Goal: Information Seeking & Learning: Understand process/instructions

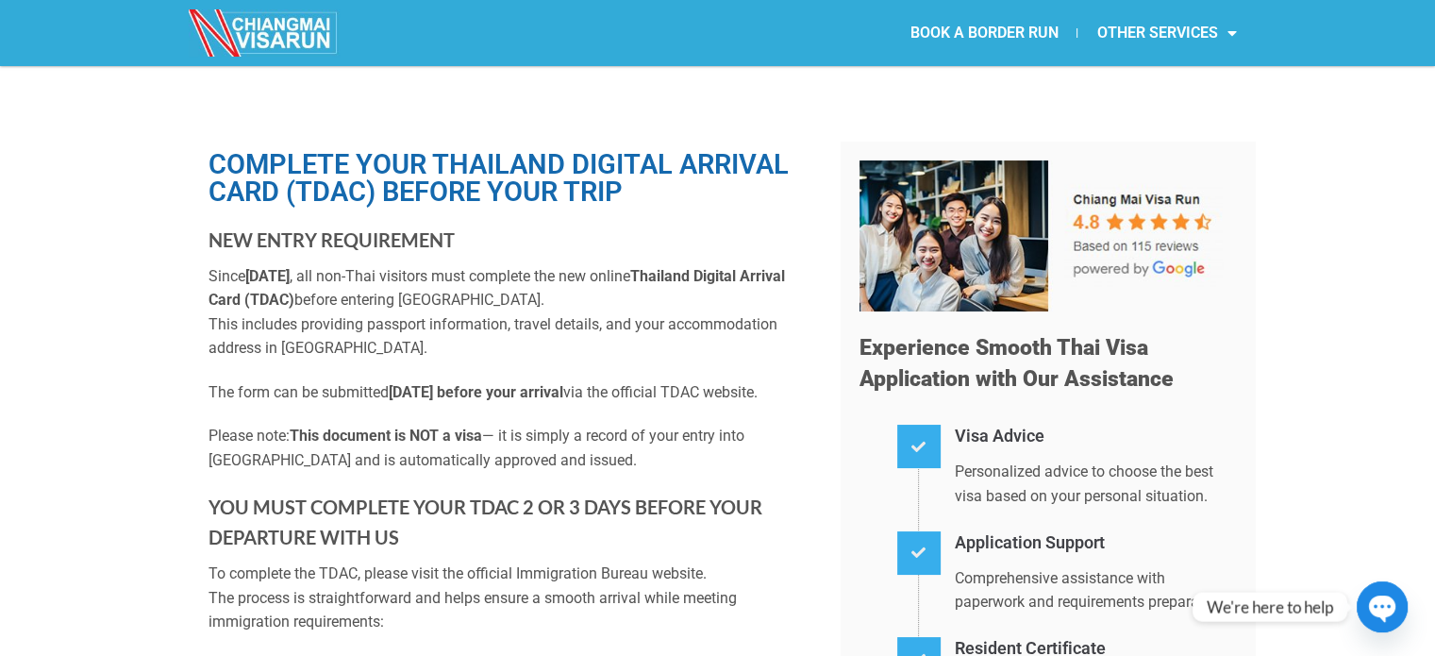
click at [415, 158] on h1 "Complete Your Thailand Digital Arrival Card (TDAC) Before Your Trip" at bounding box center [511, 178] width 604 height 55
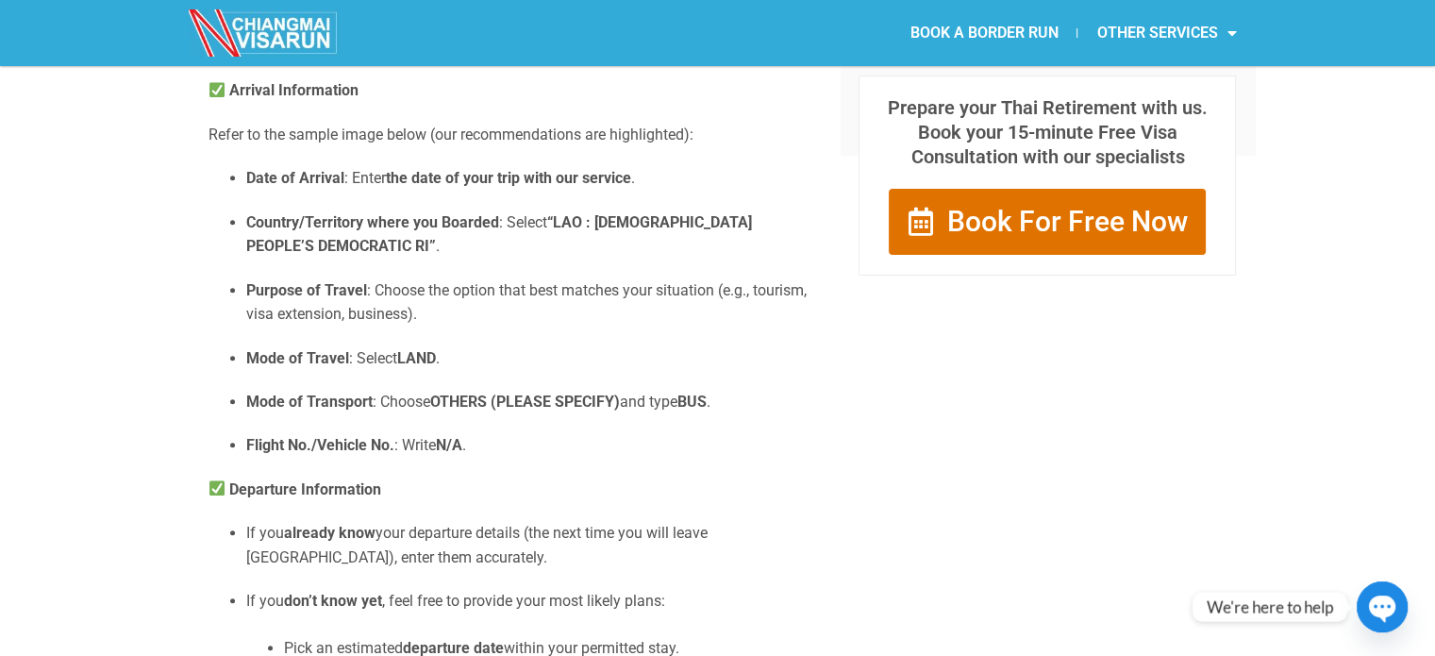
scroll to position [1076, 0]
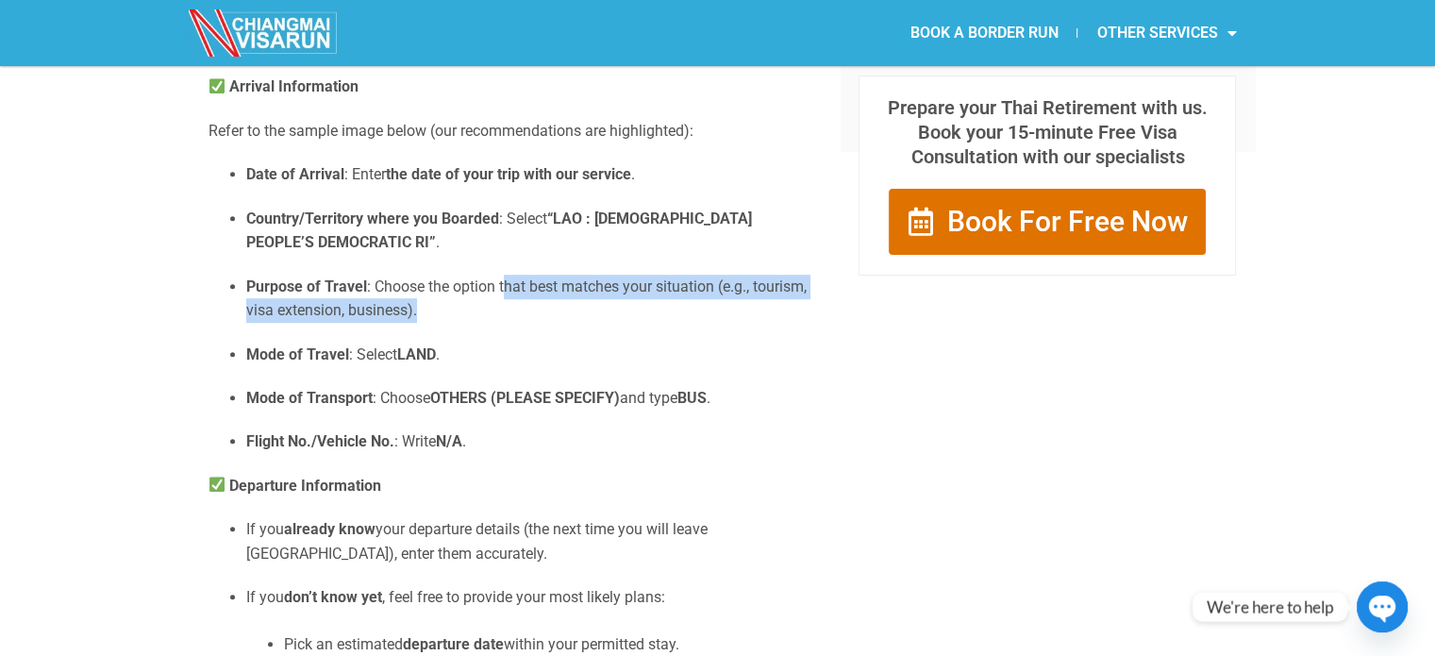
drag, startPoint x: 505, startPoint y: 301, endPoint x: 506, endPoint y: 351, distance: 50.0
click at [506, 351] on ul "Date of Arrival : Enter the date of your trip with our service . Country/Territ…" at bounding box center [511, 308] width 604 height 292
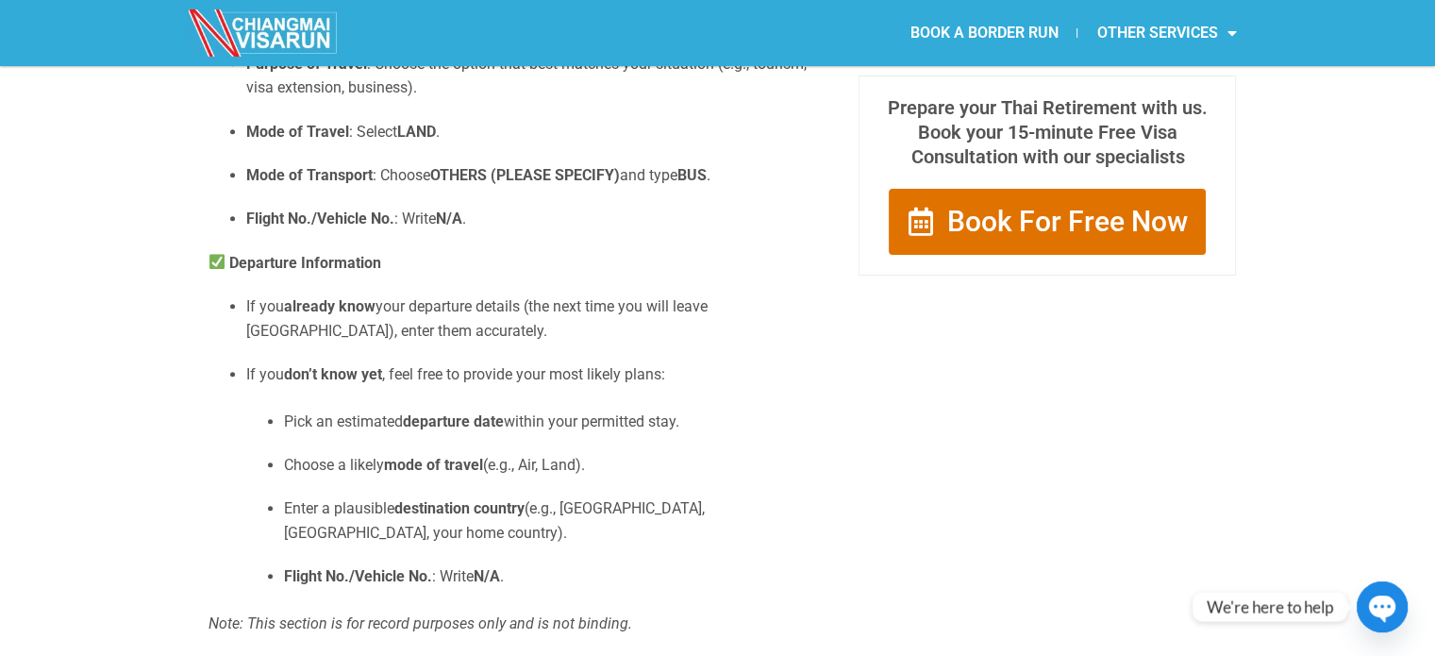
scroll to position [1370, 0]
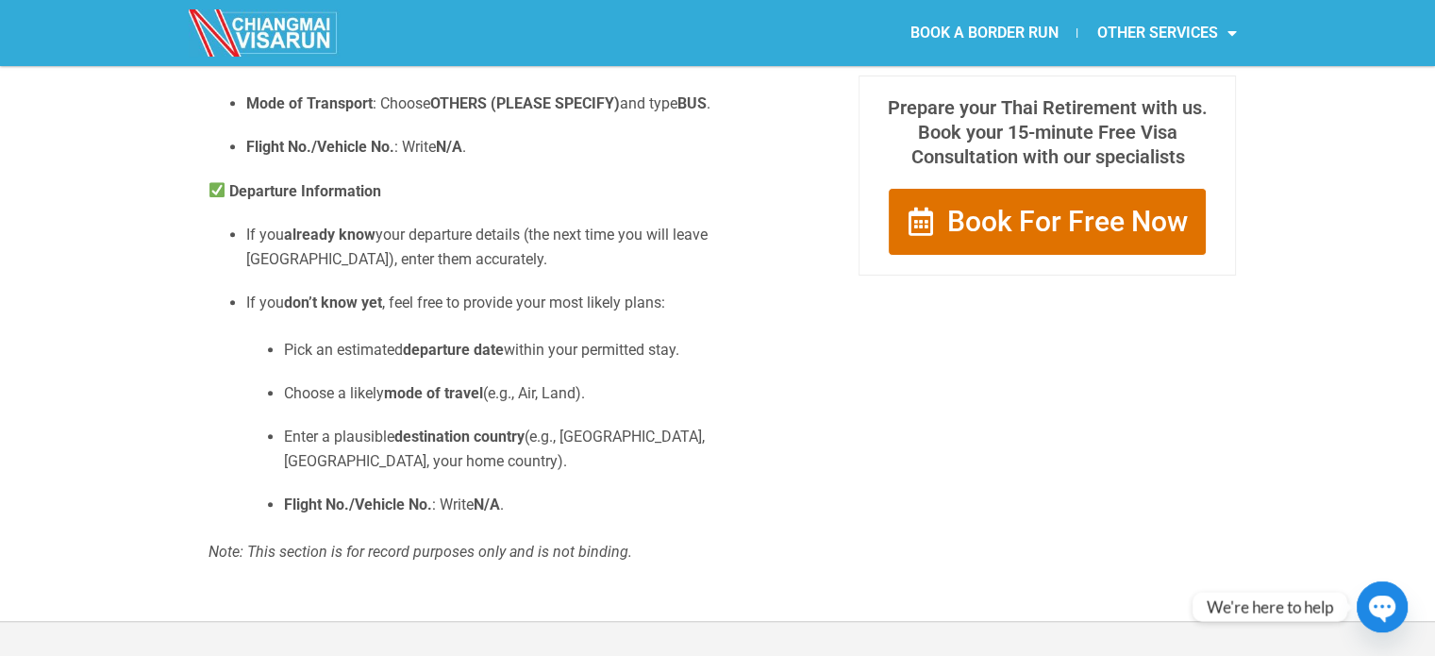
click at [419, 266] on p "If you already know your departure details (the next time you will leave [GEOGR…" at bounding box center [529, 247] width 566 height 48
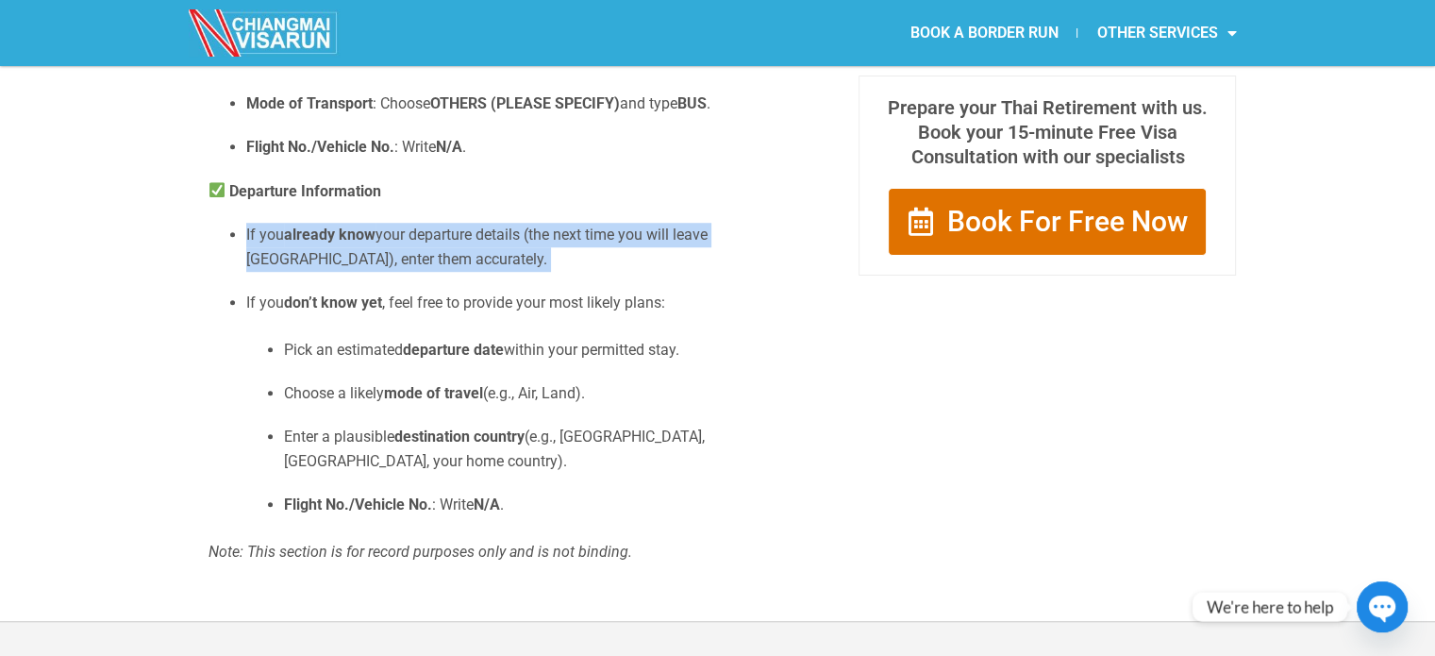
click at [419, 266] on p "If you already know your departure details (the next time you will leave [GEOGR…" at bounding box center [529, 247] width 566 height 48
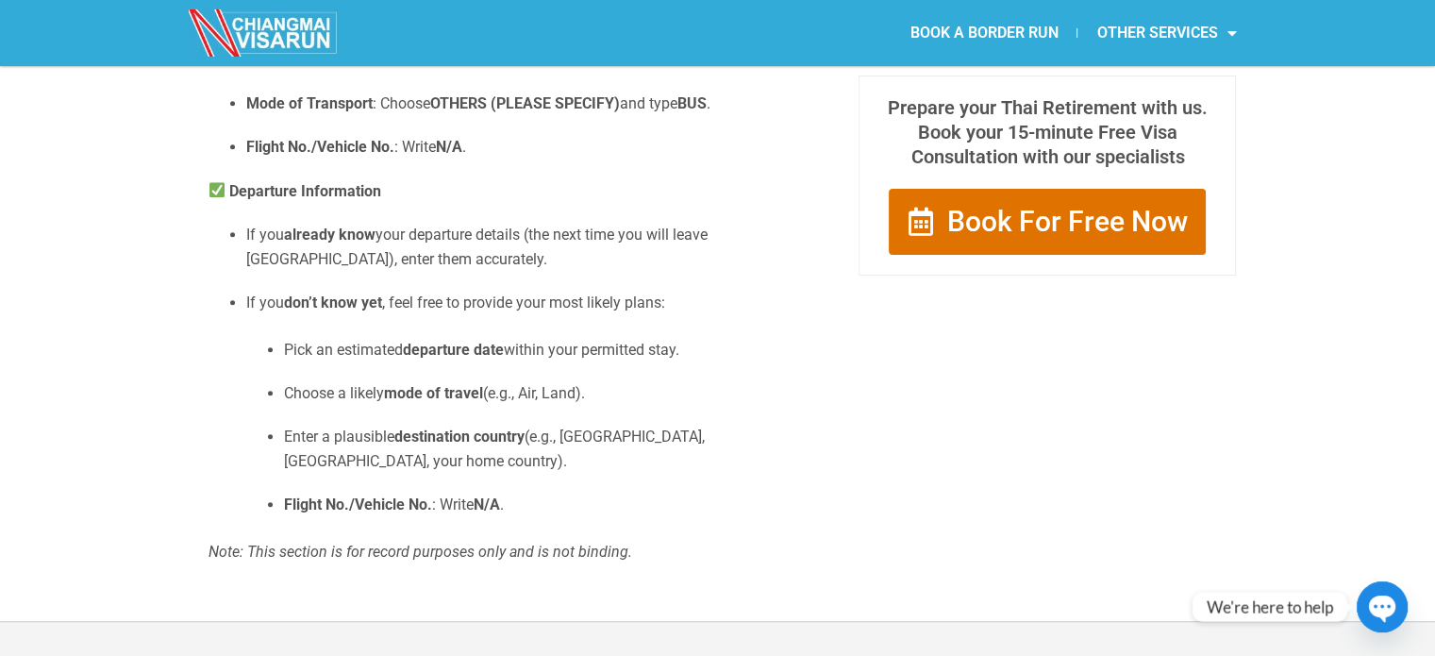
click at [410, 315] on p "If you don’t know yet , feel free to provide your most likely plans:" at bounding box center [529, 303] width 566 height 25
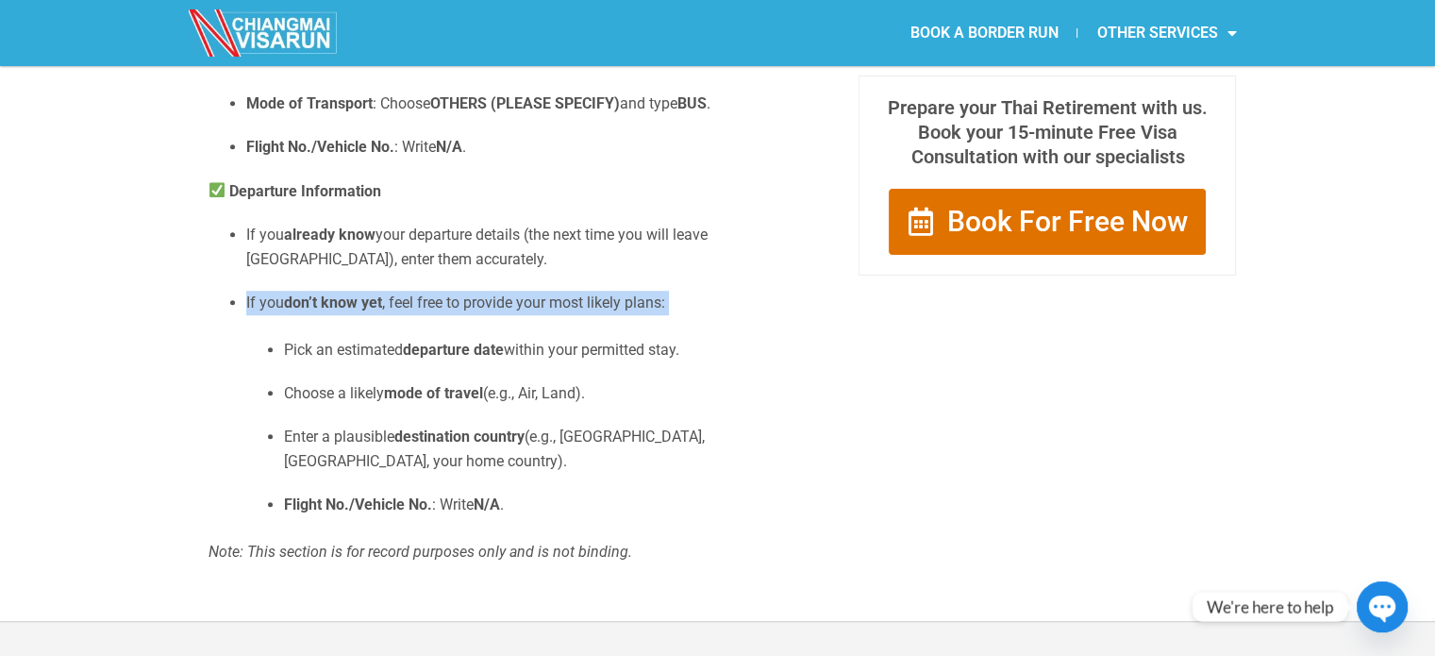
click at [410, 315] on p "If you don’t know yet , feel free to provide your most likely plans:" at bounding box center [529, 303] width 566 height 25
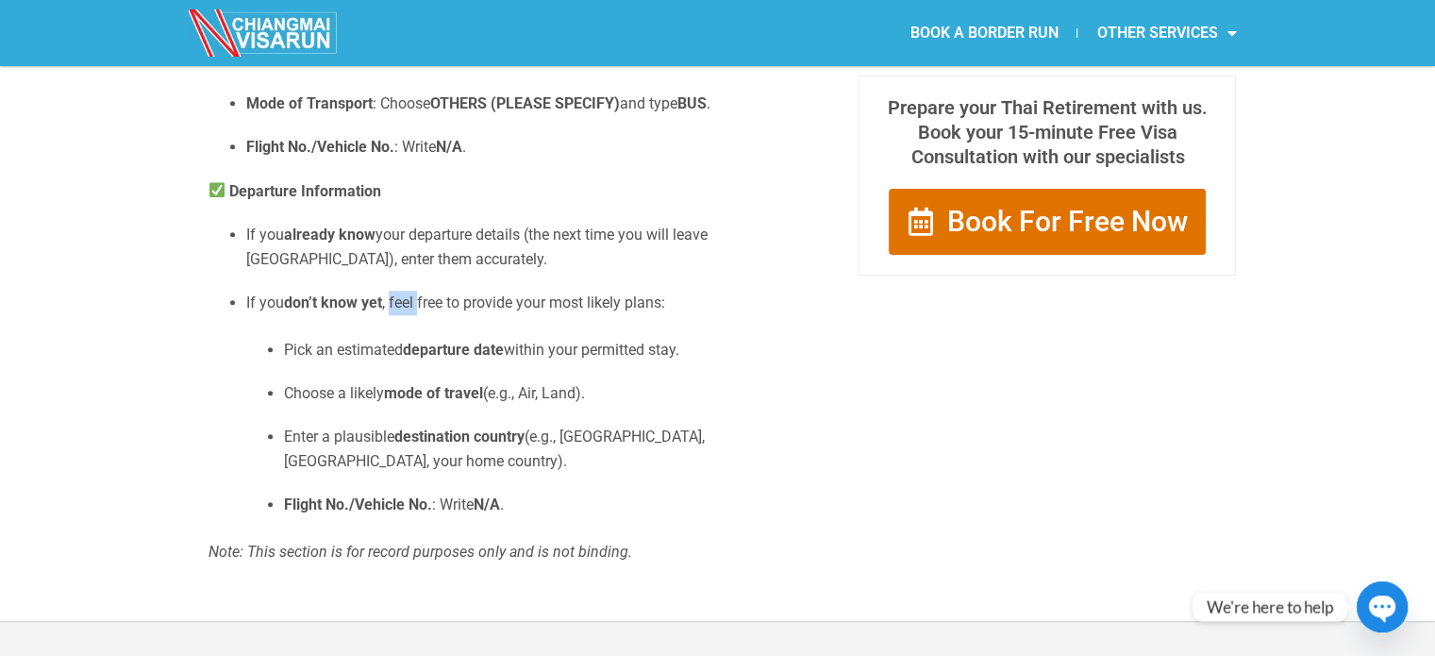
click at [410, 315] on p "If you don’t know yet , feel free to provide your most likely plans:" at bounding box center [529, 303] width 566 height 25
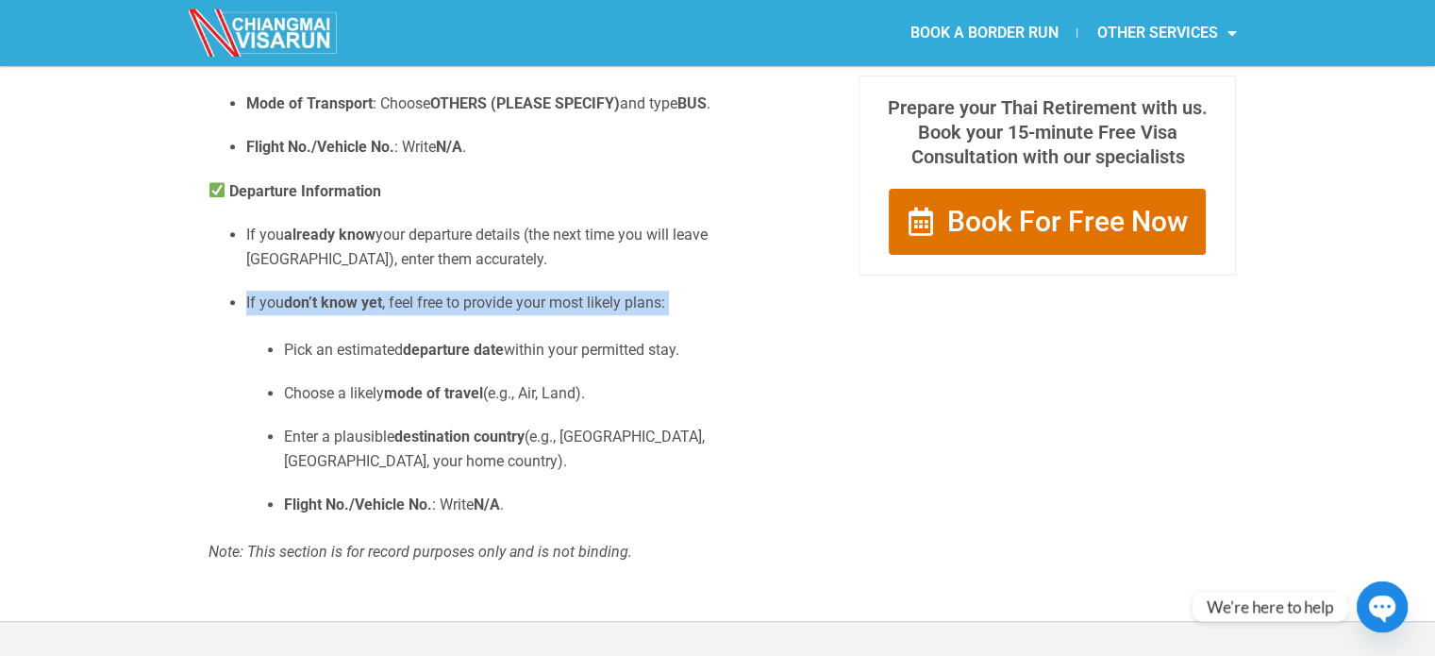
click at [410, 315] on p "If you don’t know yet , feel free to provide your most likely plans:" at bounding box center [529, 303] width 566 height 25
click at [430, 358] on li "If you don’t know yet , feel free to provide your most likely plans: Pick an es…" at bounding box center [529, 404] width 566 height 226
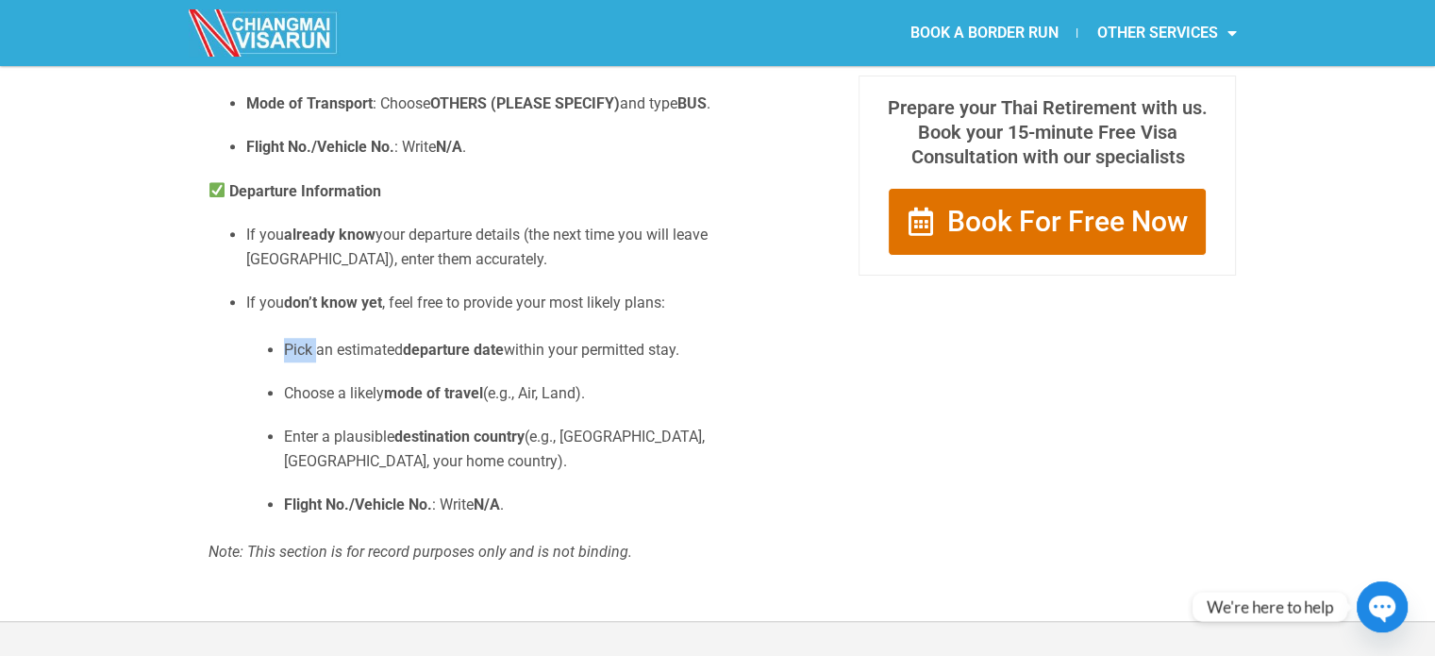
click at [430, 358] on li "If you don’t know yet , feel free to provide your most likely plans: Pick an es…" at bounding box center [529, 404] width 566 height 226
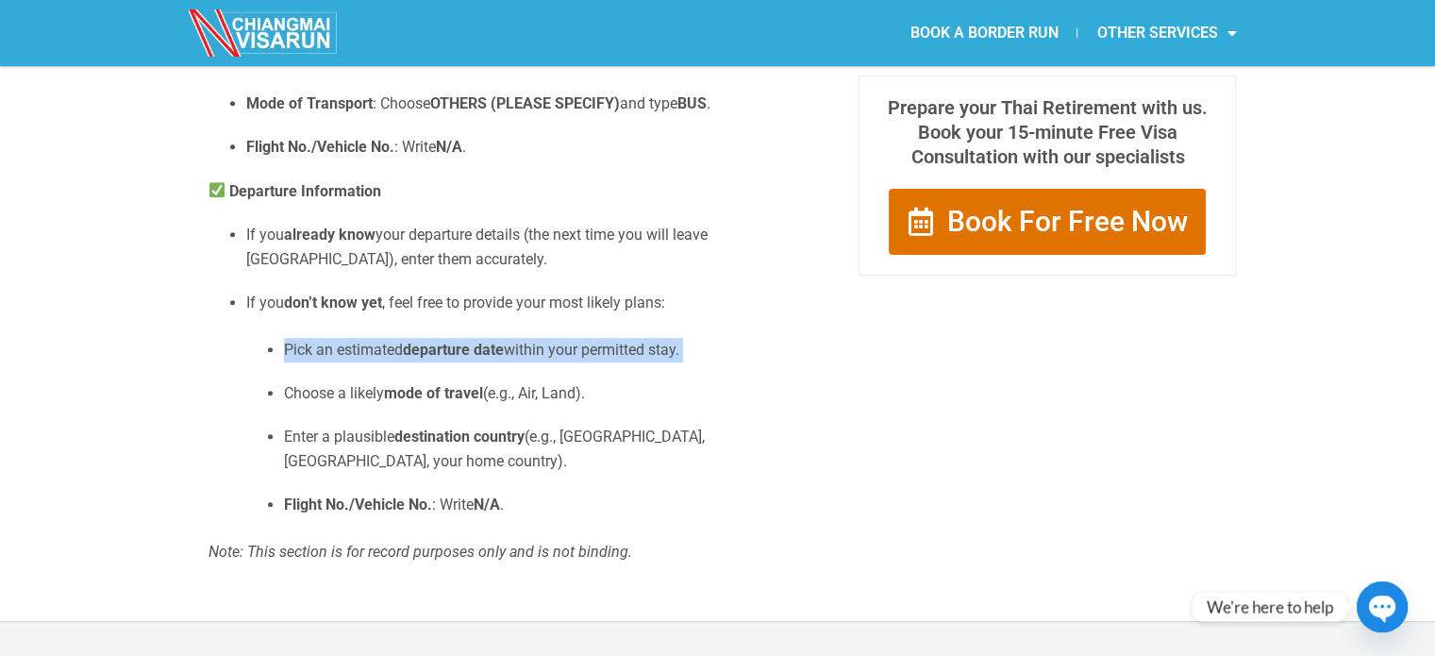
click at [430, 358] on li "If you don’t know yet , feel free to provide your most likely plans: Pick an es…" at bounding box center [529, 404] width 566 height 226
click at [434, 362] on p "Pick an estimated departure date within your permitted stay." at bounding box center [548, 350] width 528 height 25
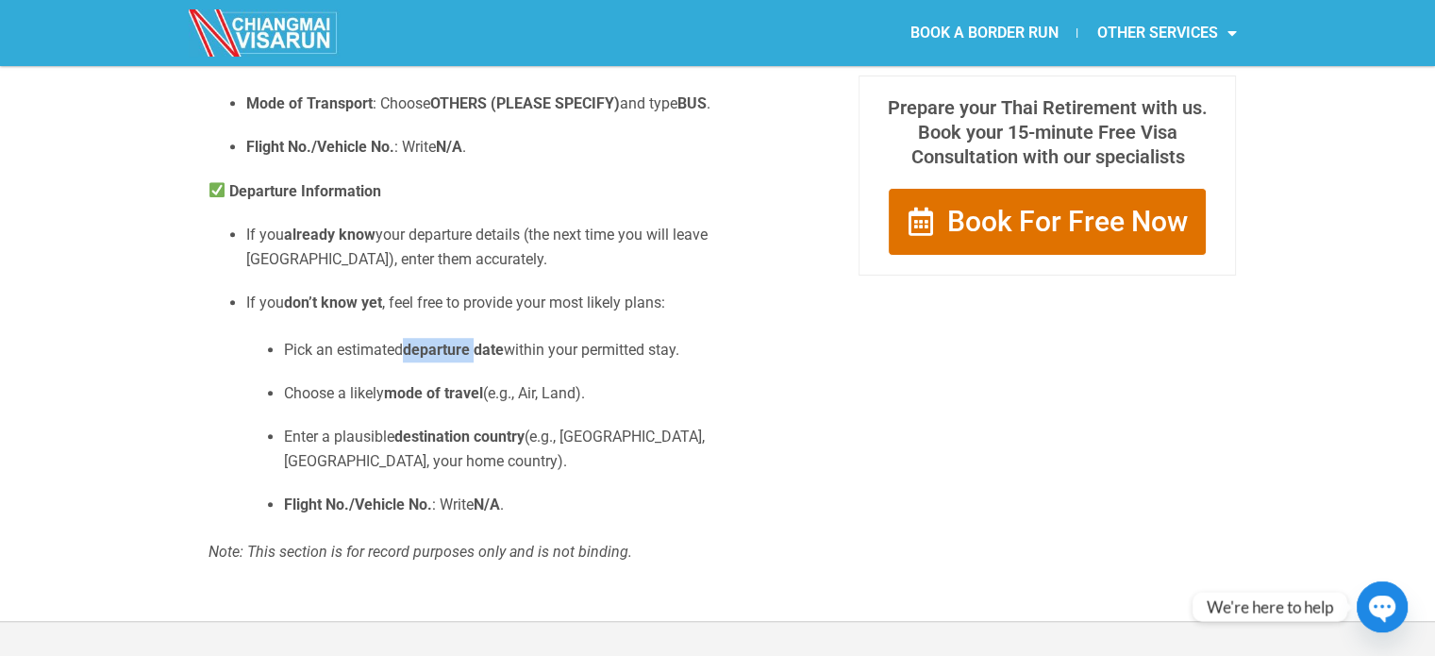
click at [434, 362] on p "Pick an estimated departure date within your permitted stay." at bounding box center [548, 350] width 528 height 25
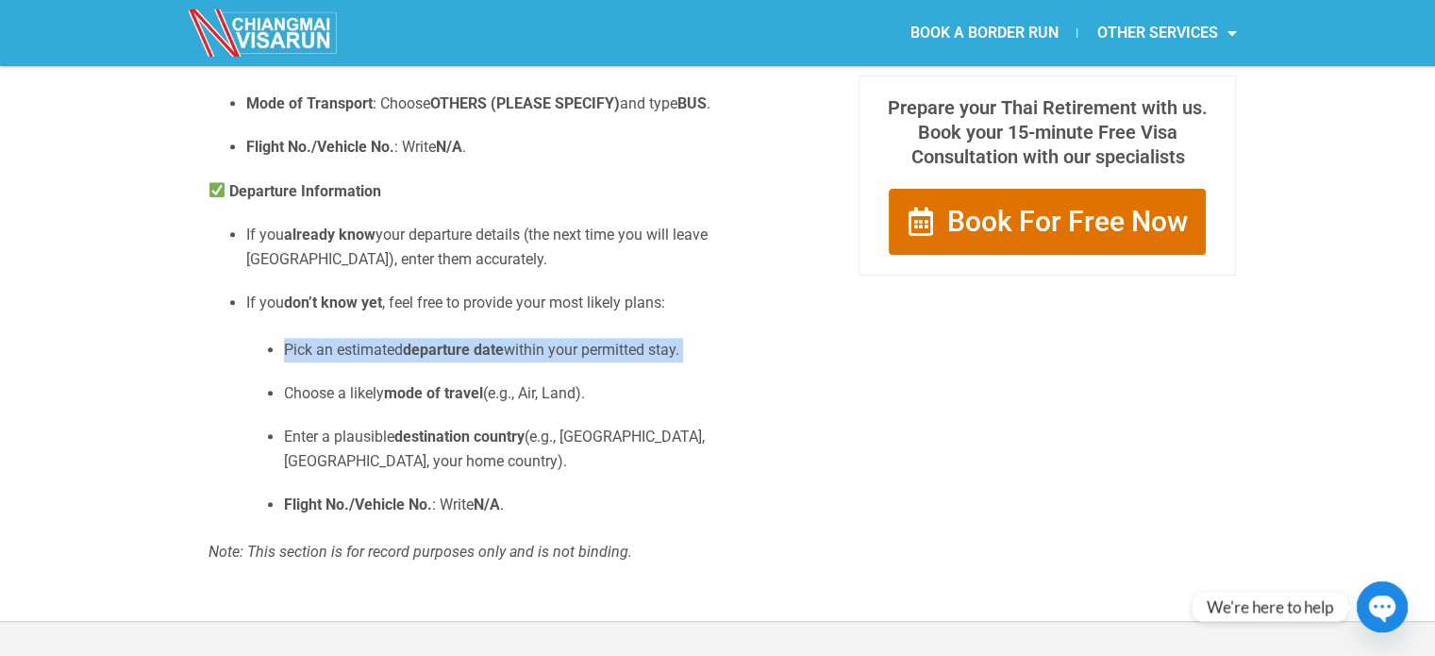
click at [434, 362] on p "Pick an estimated departure date within your permitted stay." at bounding box center [548, 350] width 528 height 25
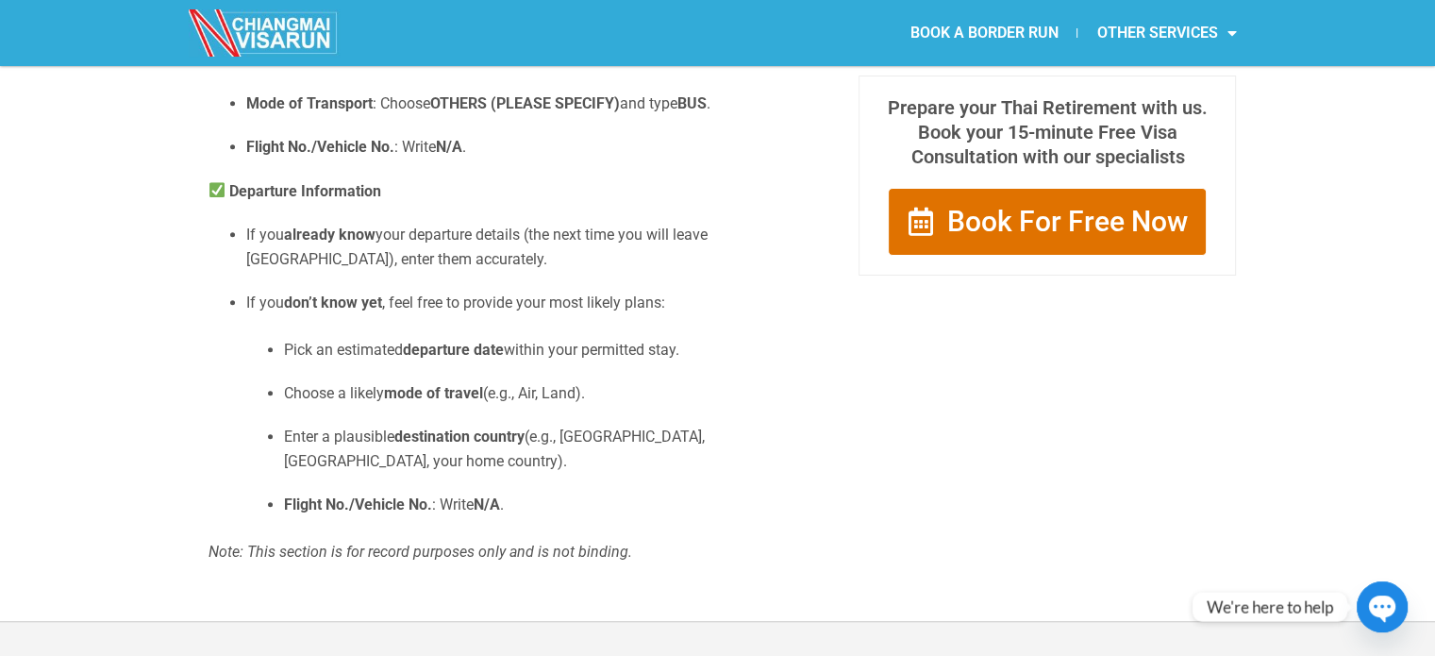
click at [446, 402] on strong "mode of travel" at bounding box center [433, 393] width 99 height 18
click at [453, 441] on ul "Pick an estimated departure date within your permitted stay. Choose a likely mo…" at bounding box center [529, 427] width 566 height 179
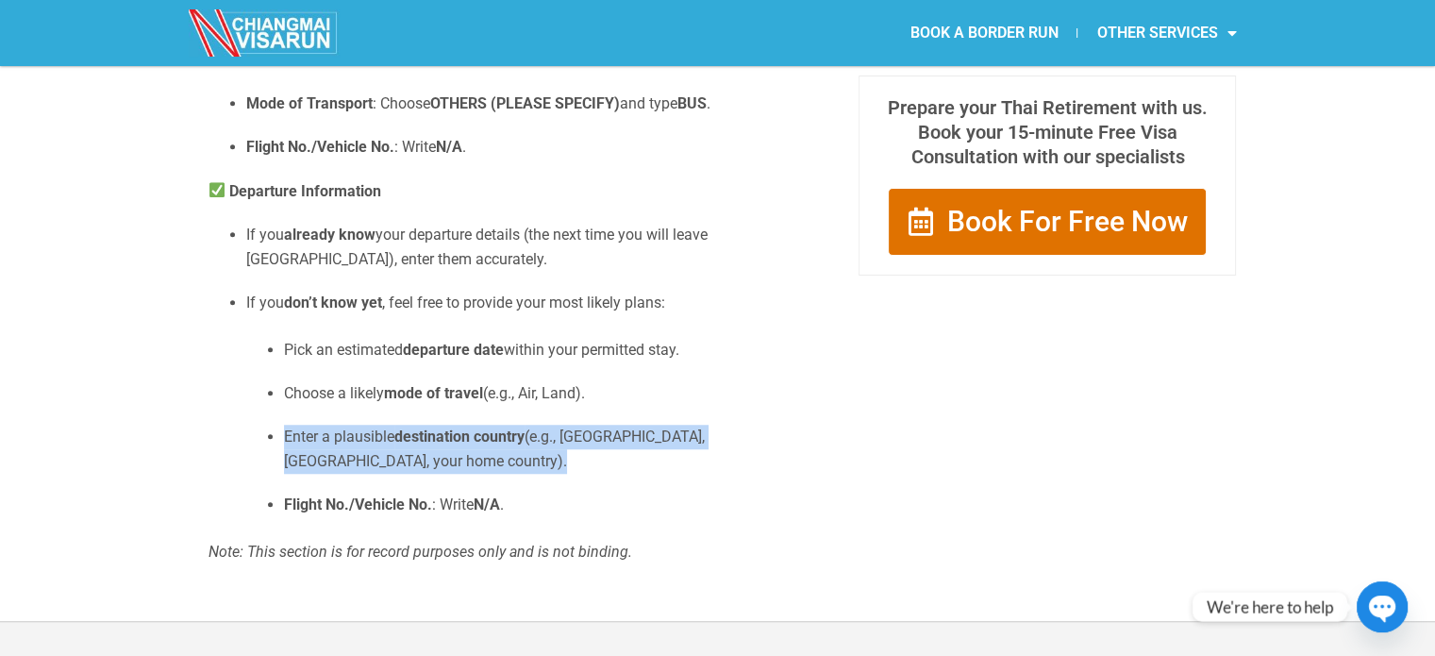
click at [453, 441] on ul "Pick an estimated departure date within your permitted stay. Choose a likely mo…" at bounding box center [529, 427] width 566 height 179
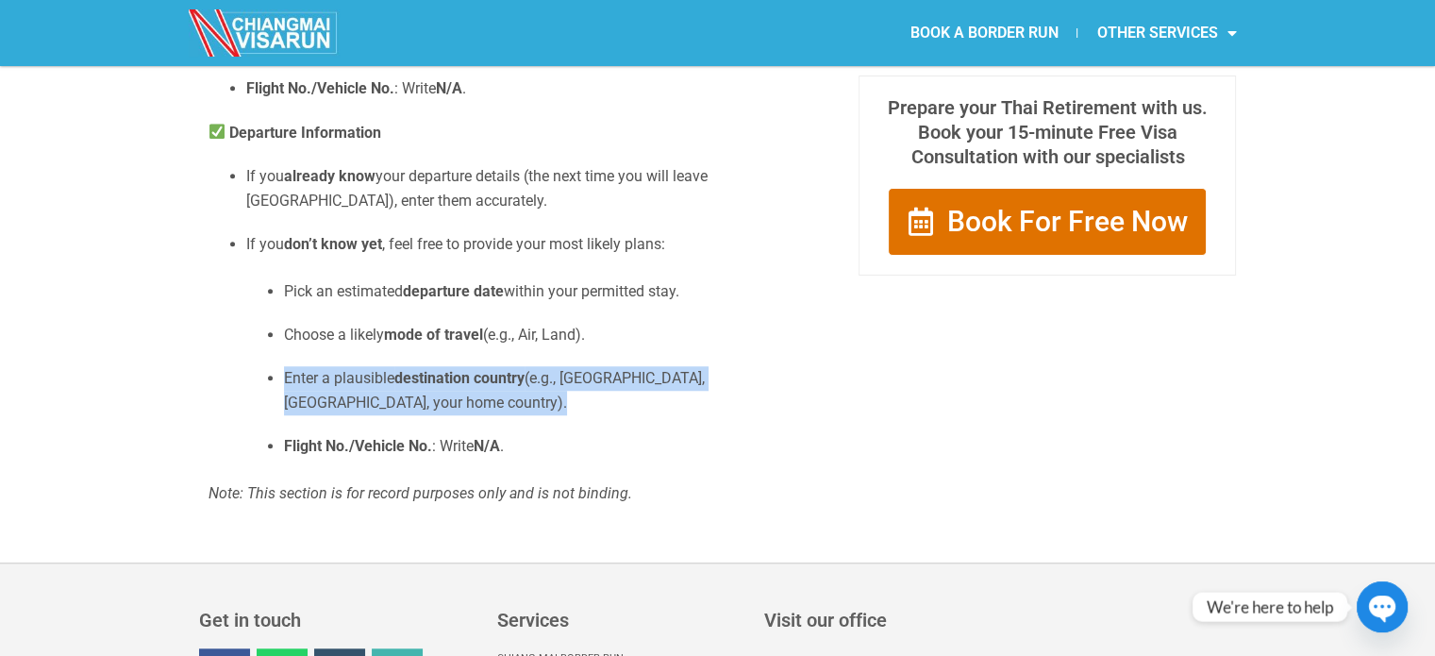
scroll to position [1429, 0]
click at [492, 386] on strong "destination country" at bounding box center [459, 377] width 130 height 18
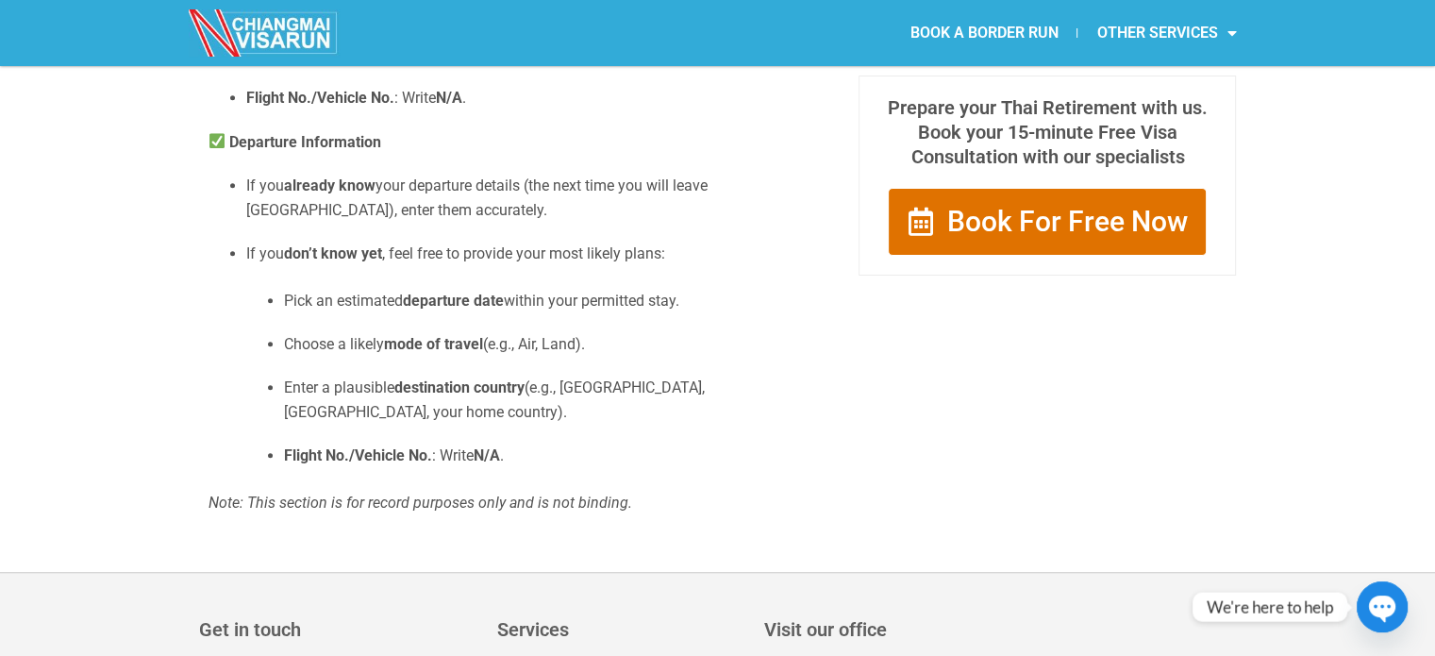
scroll to position [1418, 0]
click at [532, 426] on ul "Pick an estimated departure date within your permitted stay. Choose a likely mo…" at bounding box center [529, 379] width 566 height 179
click at [620, 409] on p "Enter a plausible destination country (e.g., [GEOGRAPHIC_DATA], [GEOGRAPHIC_DAT…" at bounding box center [548, 400] width 528 height 48
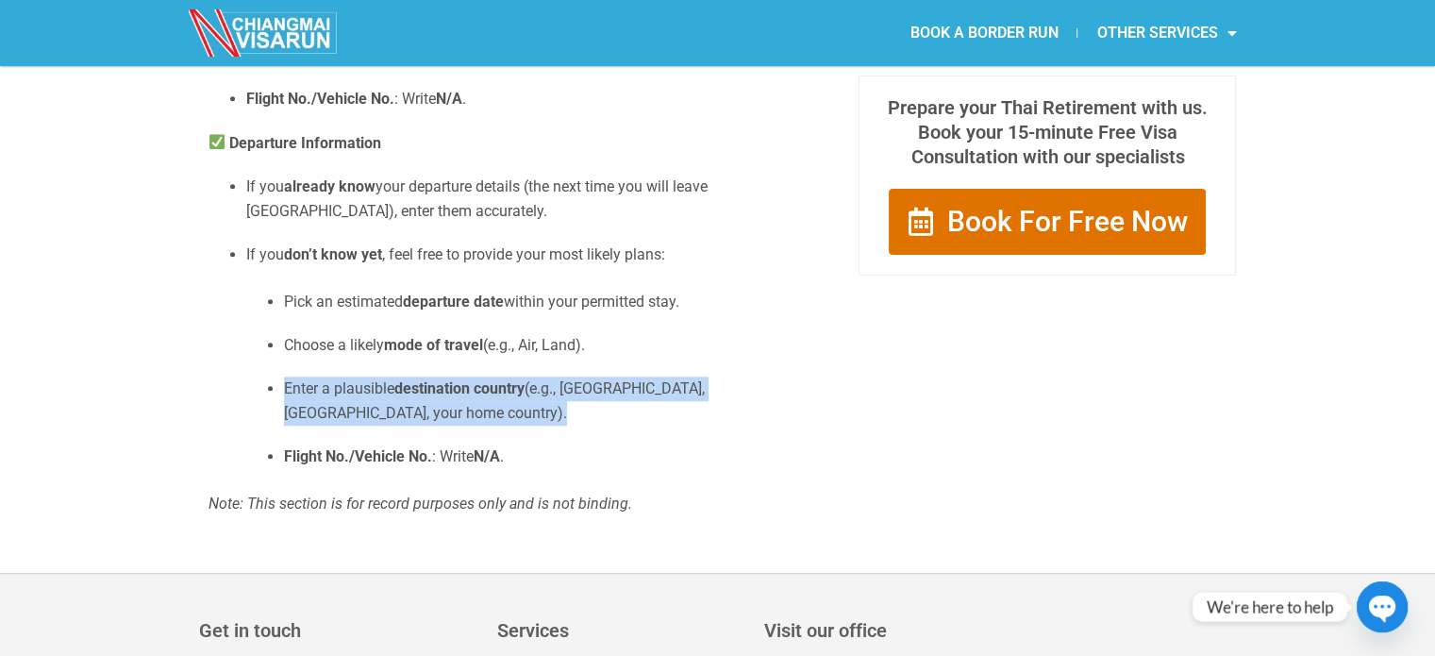
click at [620, 409] on p "Enter a plausible destination country (e.g., [GEOGRAPHIC_DATA], [GEOGRAPHIC_DAT…" at bounding box center [548, 400] width 528 height 48
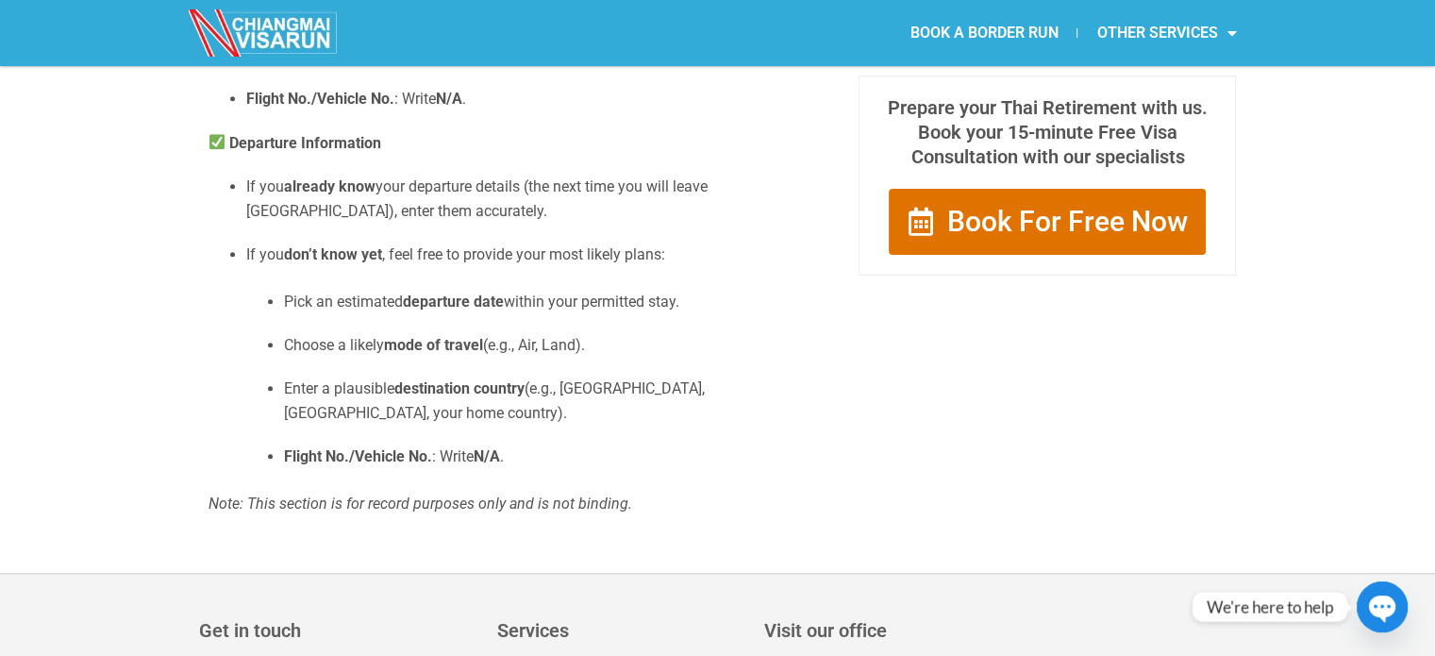
click at [614, 358] on p "Choose a likely mode of travel (e.g., Air, Land)." at bounding box center [548, 345] width 528 height 25
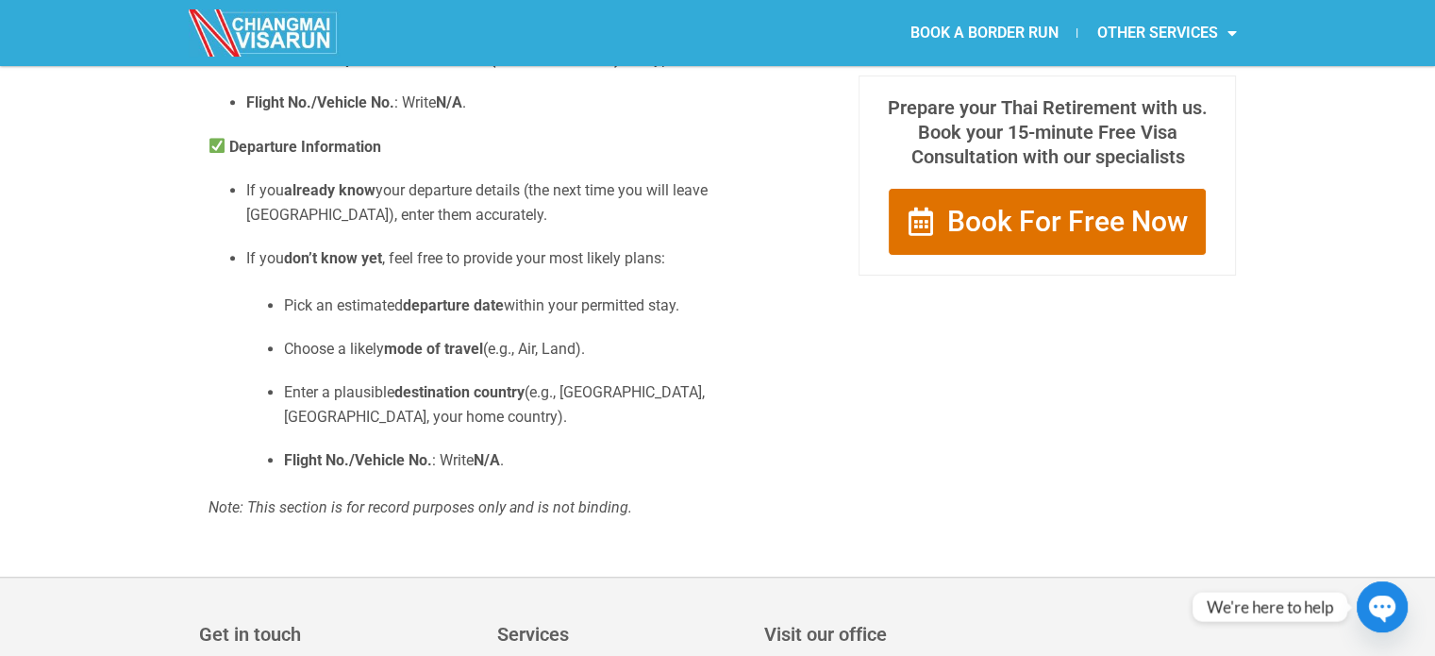
click at [767, 392] on ul "Pick an estimated departure date within your permitted stay. Choose a likely mo…" at bounding box center [529, 382] width 566 height 179
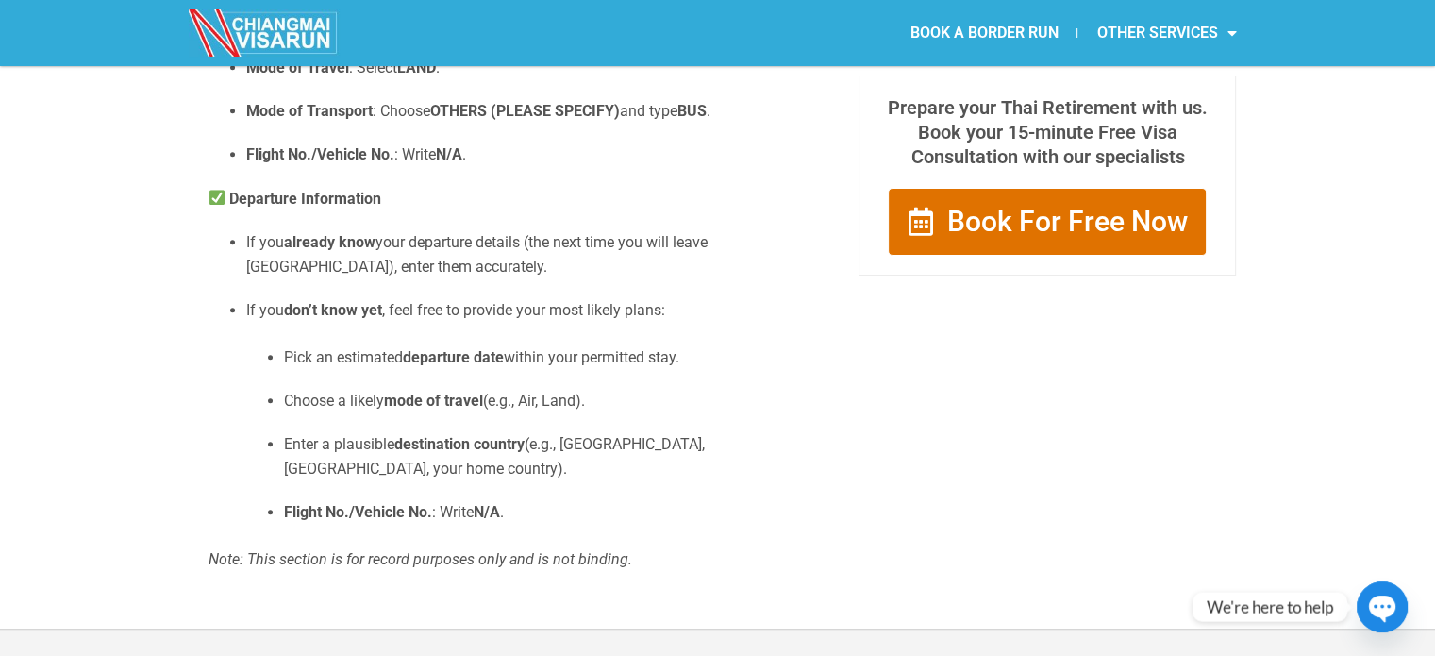
scroll to position [1415, 0]
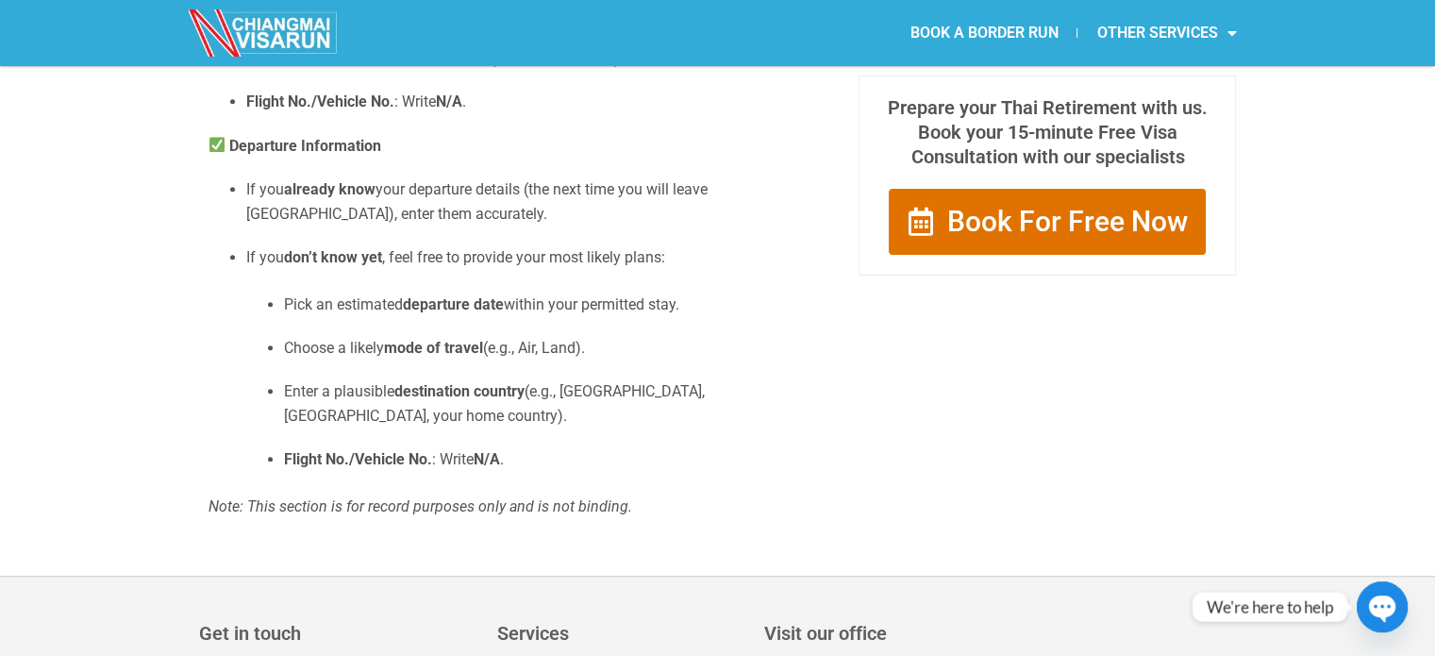
click at [552, 409] on p "Enter a plausible destination country (e.g., [GEOGRAPHIC_DATA], [GEOGRAPHIC_DAT…" at bounding box center [548, 403] width 528 height 48
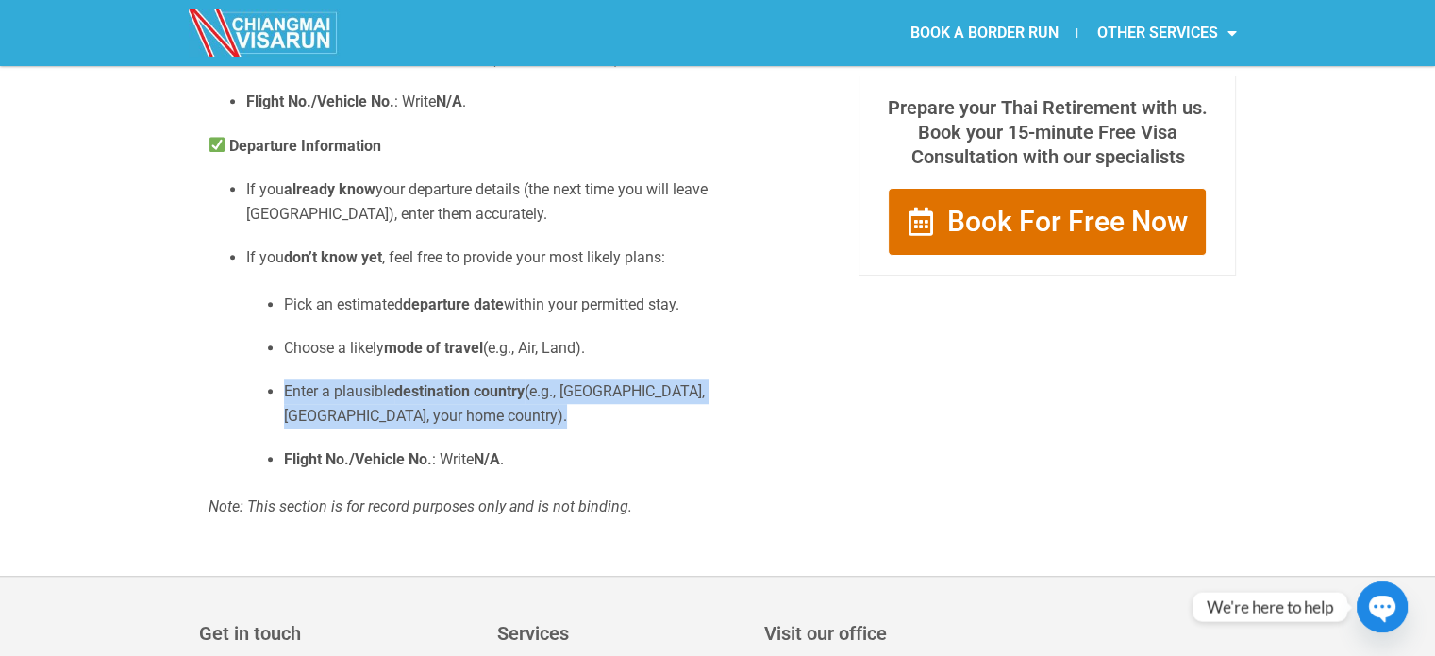
click at [552, 409] on p "Enter a plausible destination country (e.g., [GEOGRAPHIC_DATA], [GEOGRAPHIC_DAT…" at bounding box center [548, 403] width 528 height 48
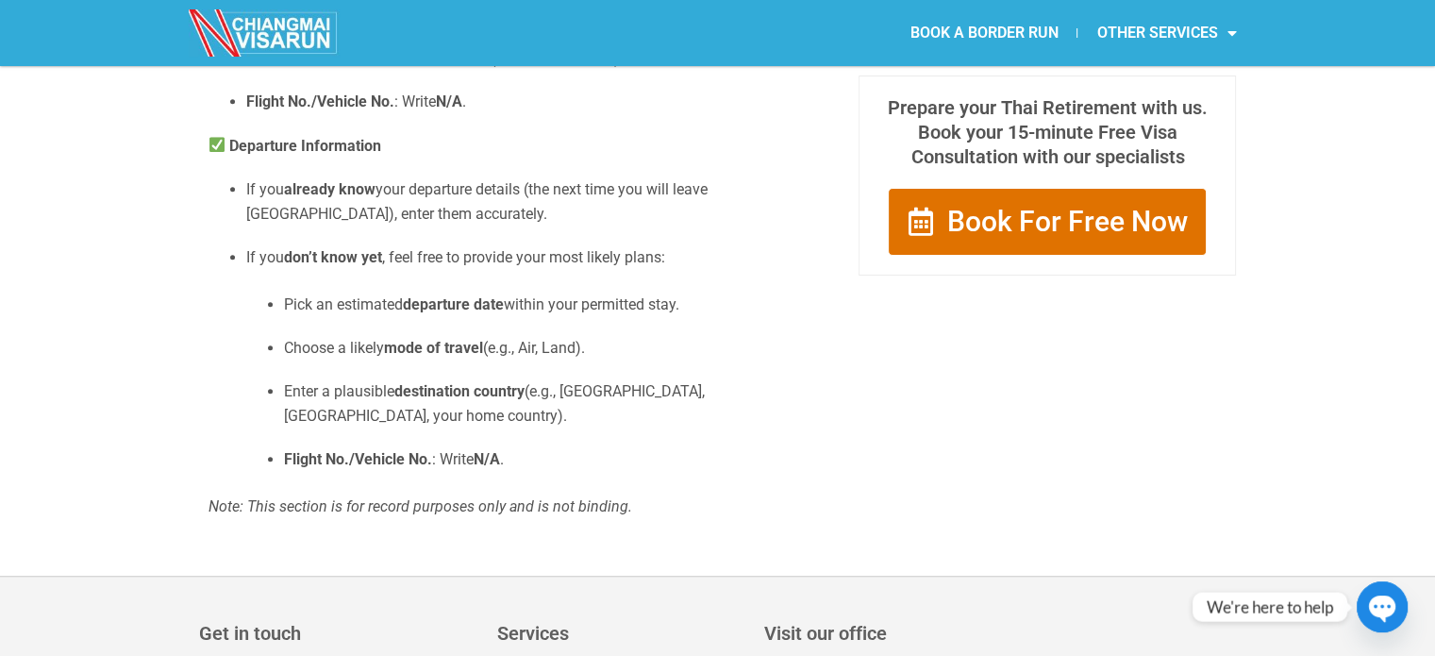
click at [479, 357] on strong "mode of travel" at bounding box center [433, 348] width 99 height 18
click at [483, 395] on ul "Pick an estimated departure date within your permitted stay. Choose a likely mo…" at bounding box center [529, 381] width 566 height 179
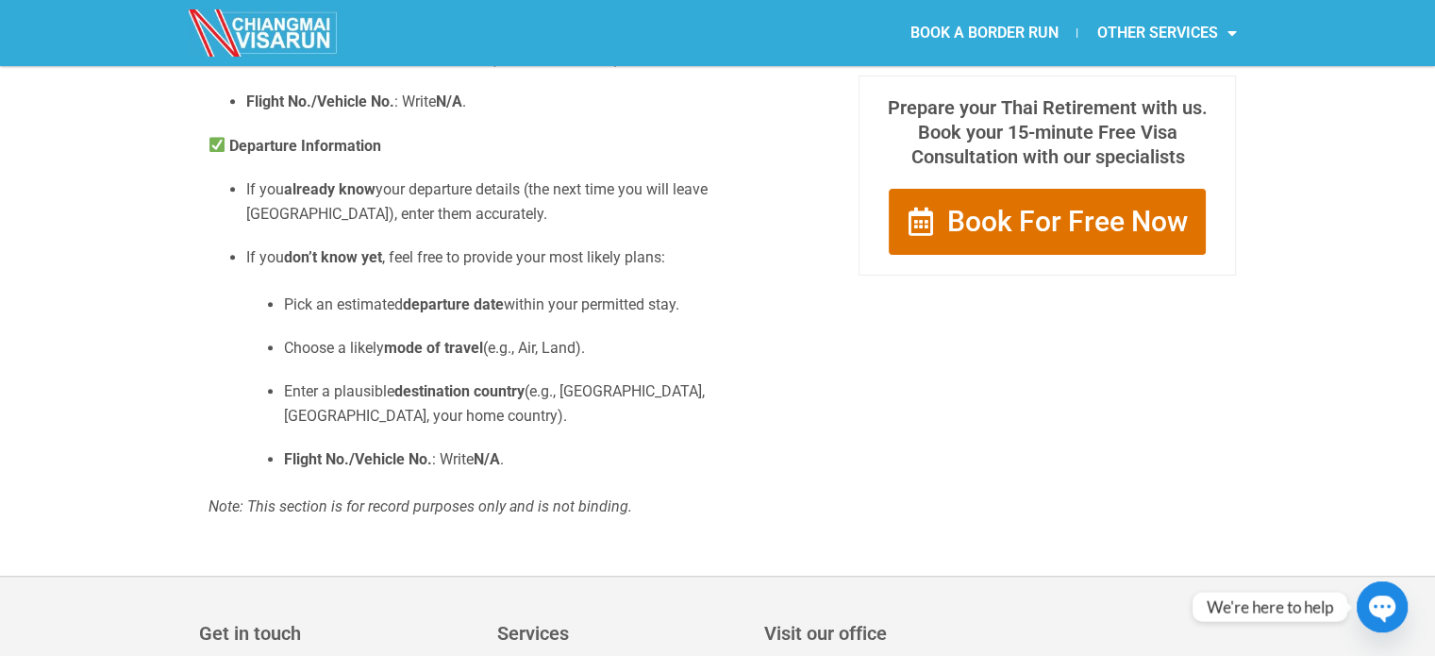
click at [483, 401] on ul "Pick an estimated departure date within your permitted stay. Choose a likely mo…" at bounding box center [529, 381] width 566 height 179
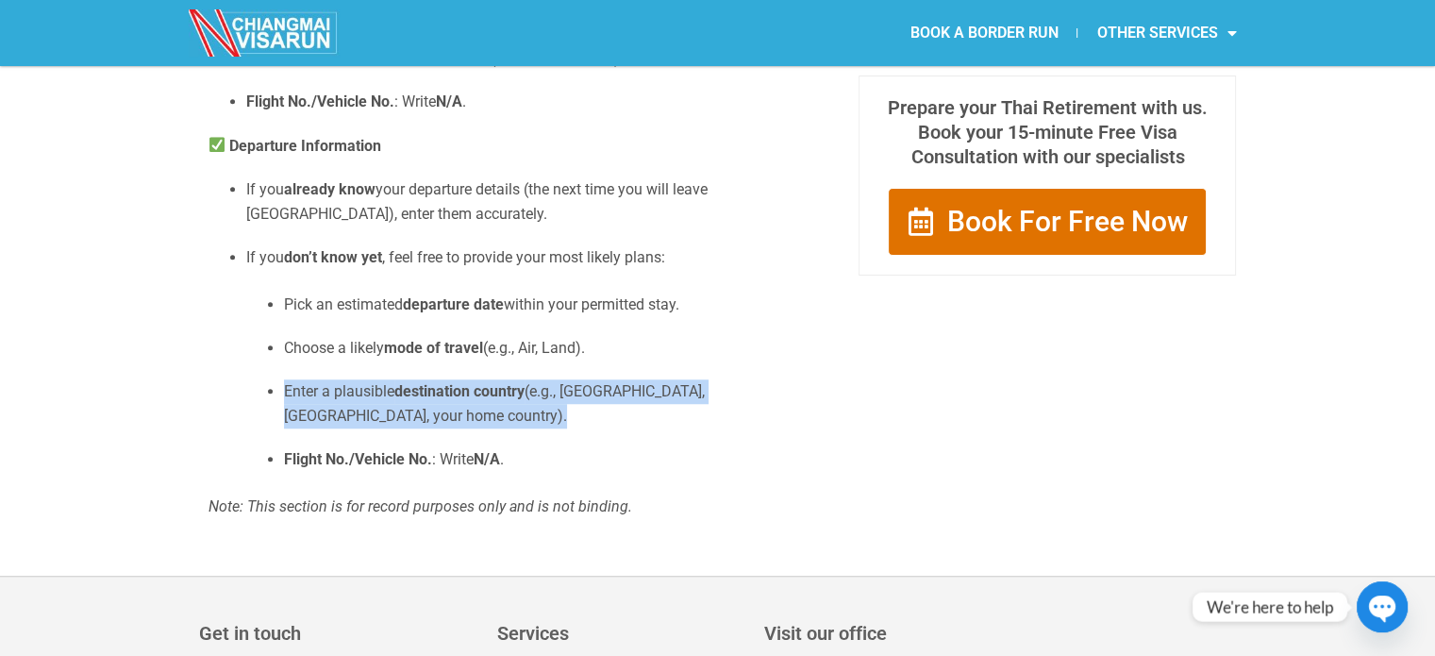
click at [483, 401] on ul "Pick an estimated departure date within your permitted stay. Choose a likely mo…" at bounding box center [529, 381] width 566 height 179
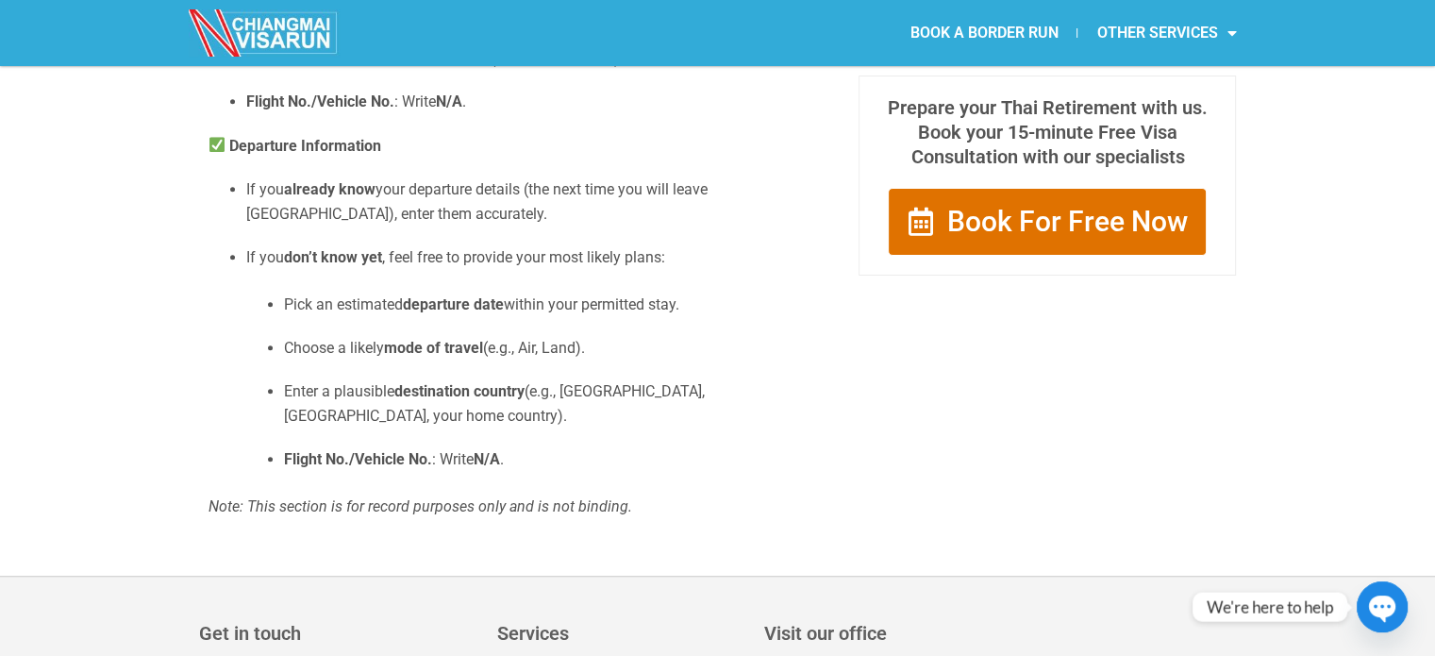
click at [470, 451] on p "Flight No./Vehicle No. : Write N/A ." at bounding box center [548, 459] width 528 height 25
click at [449, 400] on strong "destination country" at bounding box center [459, 391] width 130 height 18
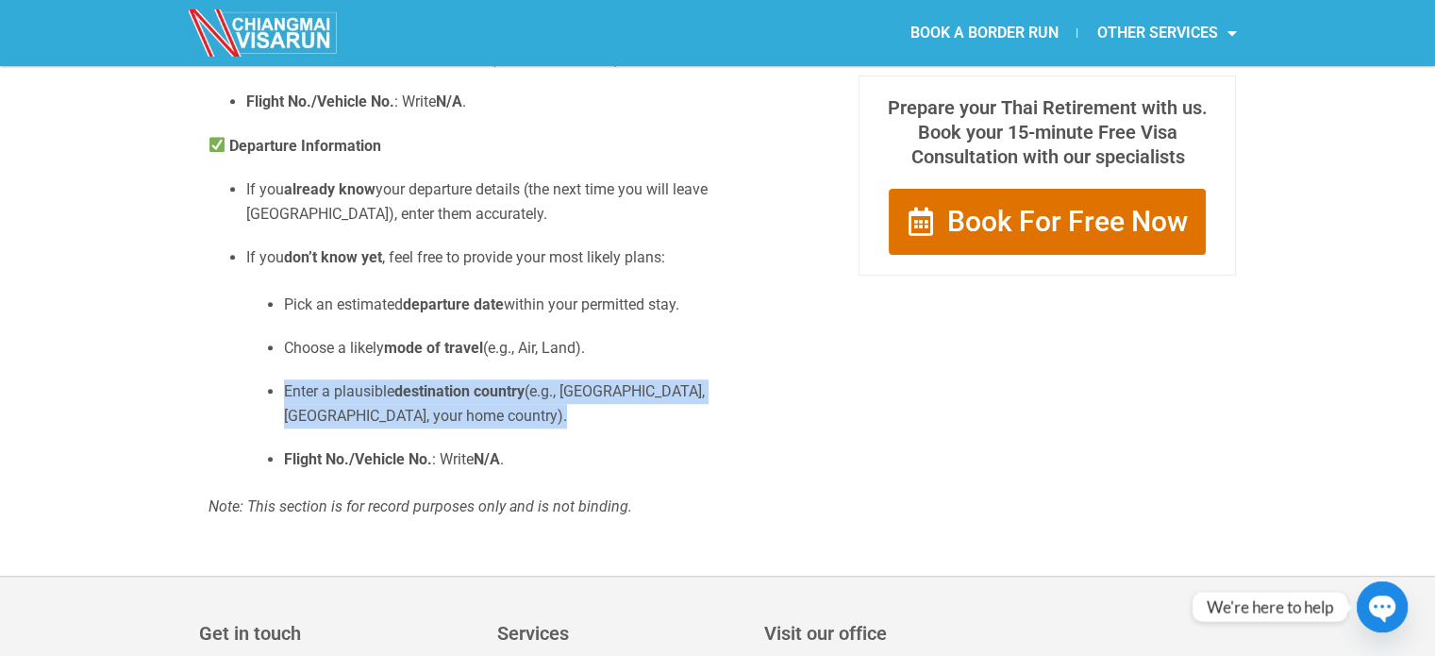
click at [449, 400] on strong "destination country" at bounding box center [459, 391] width 130 height 18
click at [448, 433] on ul "Pick an estimated departure date within your permitted stay. Choose a likely mo…" at bounding box center [529, 381] width 566 height 179
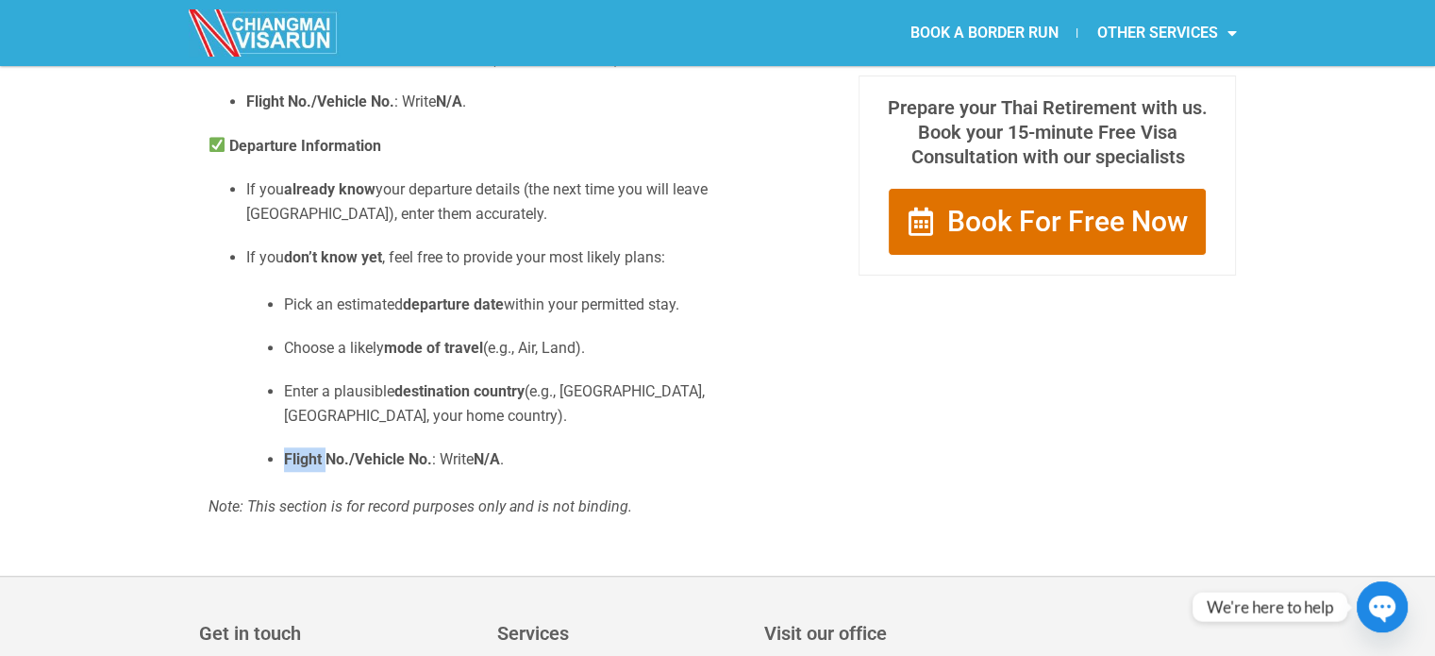
click at [448, 433] on ul "Pick an estimated departure date within your permitted stay. Choose a likely mo…" at bounding box center [529, 381] width 566 height 179
click at [520, 317] on p "Pick an estimated departure date within your permitted stay." at bounding box center [548, 304] width 528 height 25
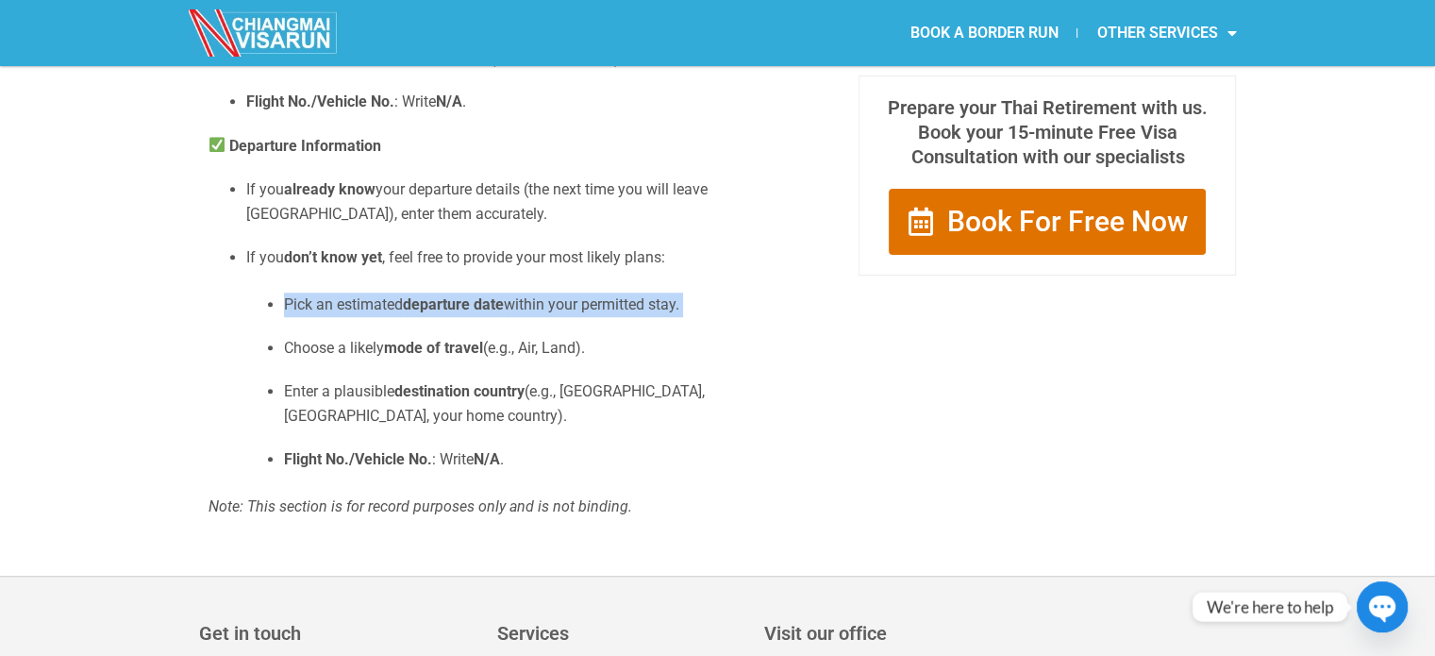
click at [520, 317] on p "Pick an estimated departure date within your permitted stay." at bounding box center [548, 304] width 528 height 25
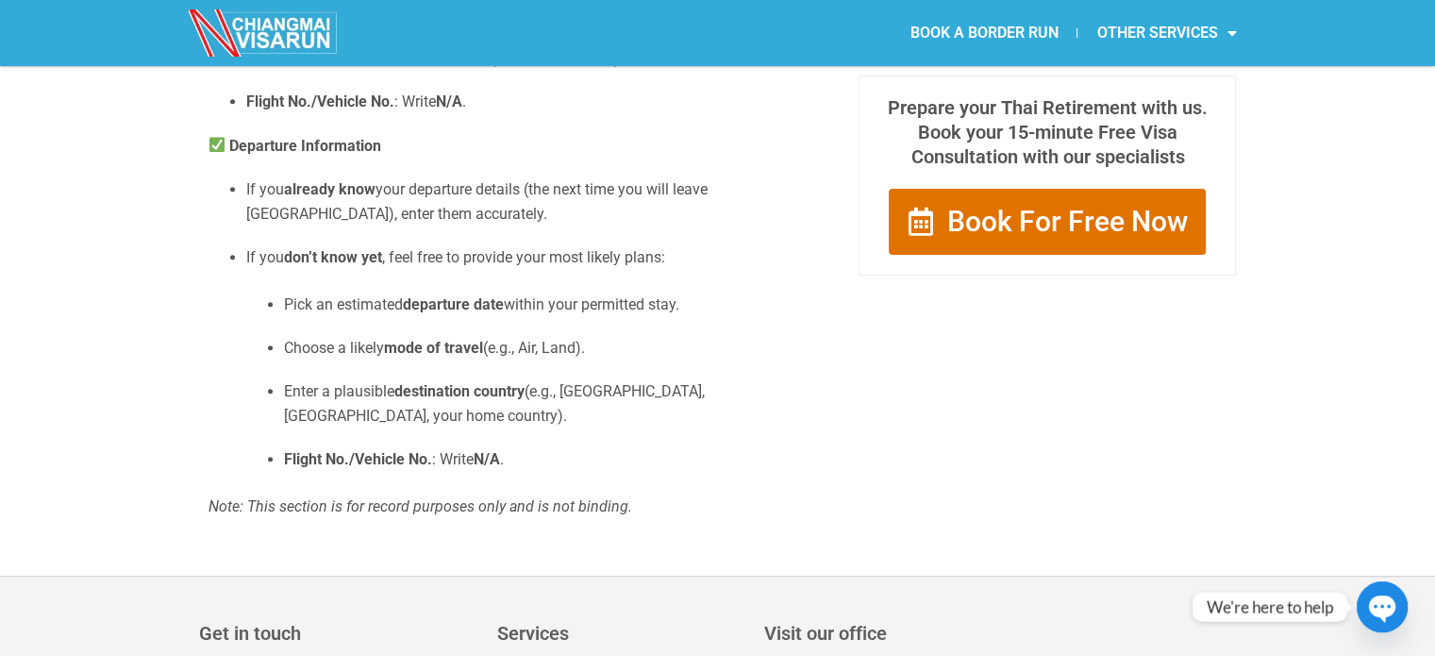
click at [515, 400] on strong "destination country" at bounding box center [459, 391] width 130 height 18
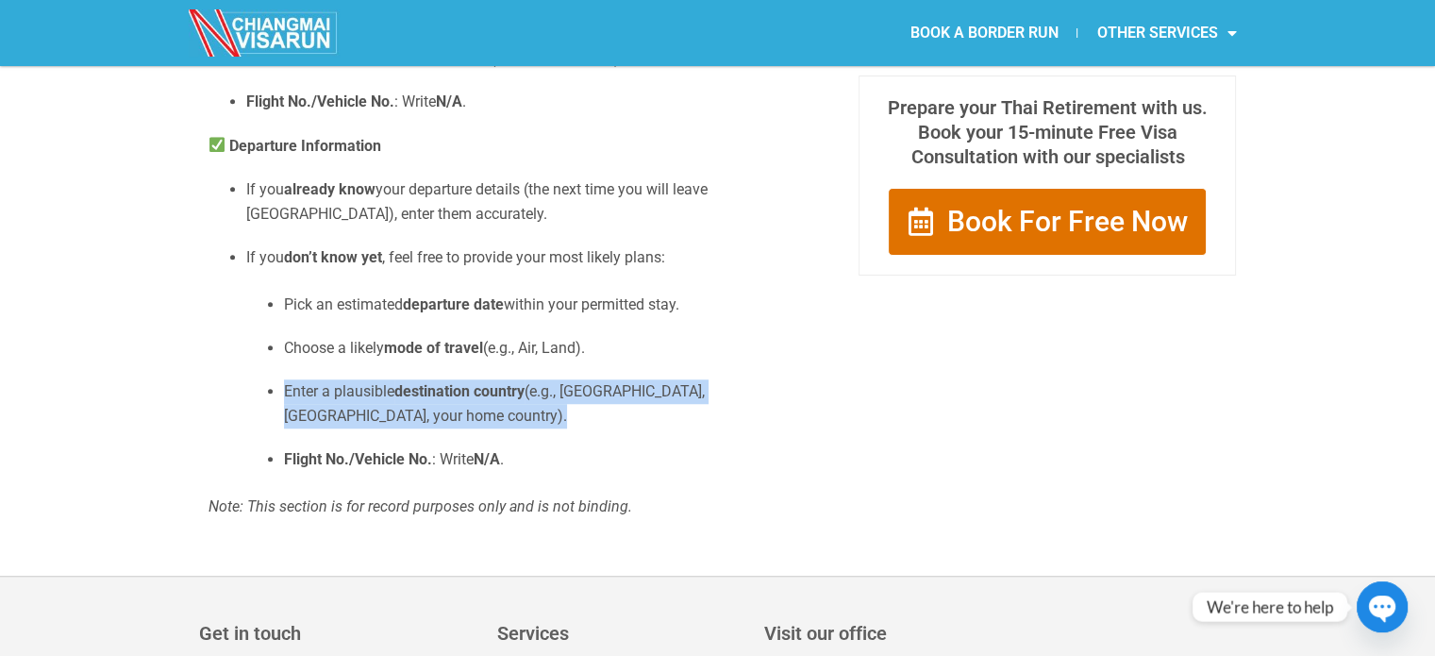
click at [515, 400] on strong "destination country" at bounding box center [459, 391] width 130 height 18
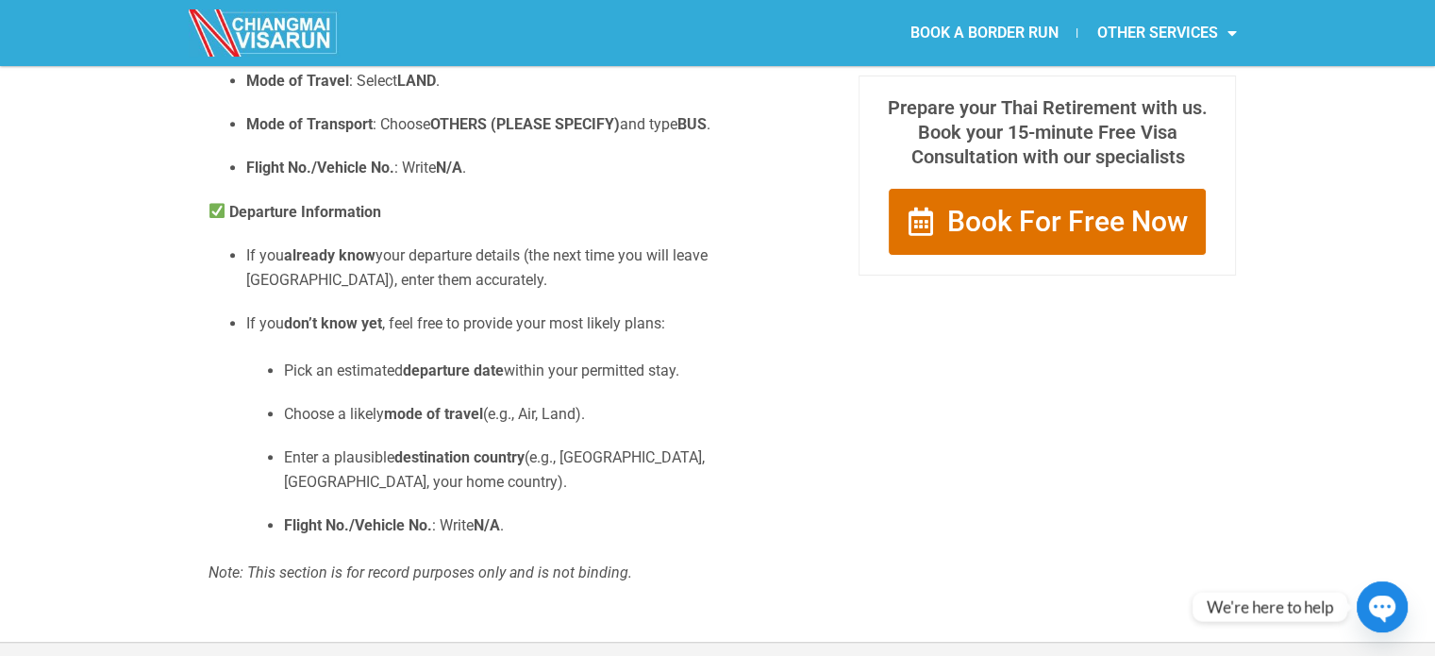
scroll to position [1347, 0]
drag, startPoint x: 502, startPoint y: 414, endPoint x: 381, endPoint y: 188, distance: 256.6
click at [381, 178] on strong "Flight No./Vehicle No." at bounding box center [320, 169] width 148 height 18
